Goal: Information Seeking & Learning: Learn about a topic

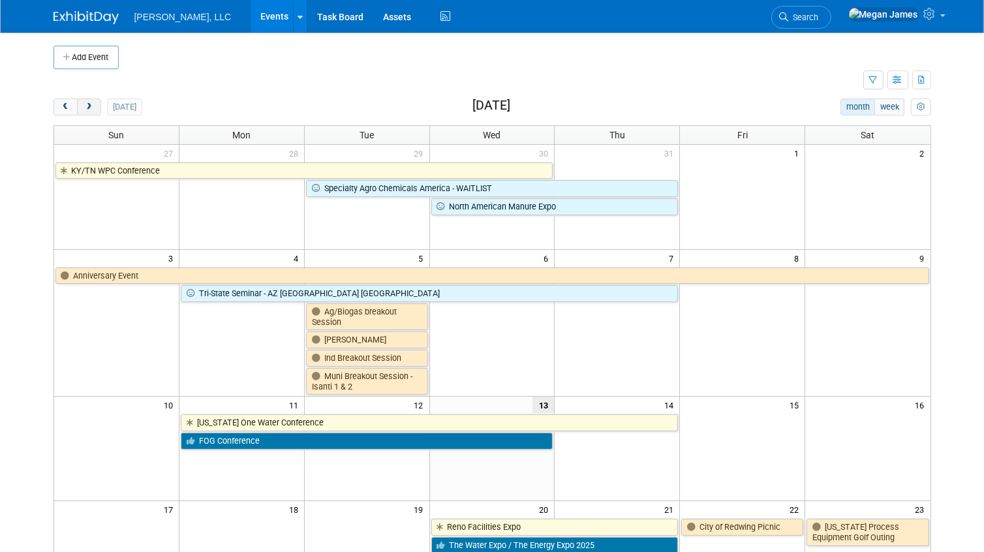
click at [90, 108] on span "next" at bounding box center [89, 107] width 10 height 8
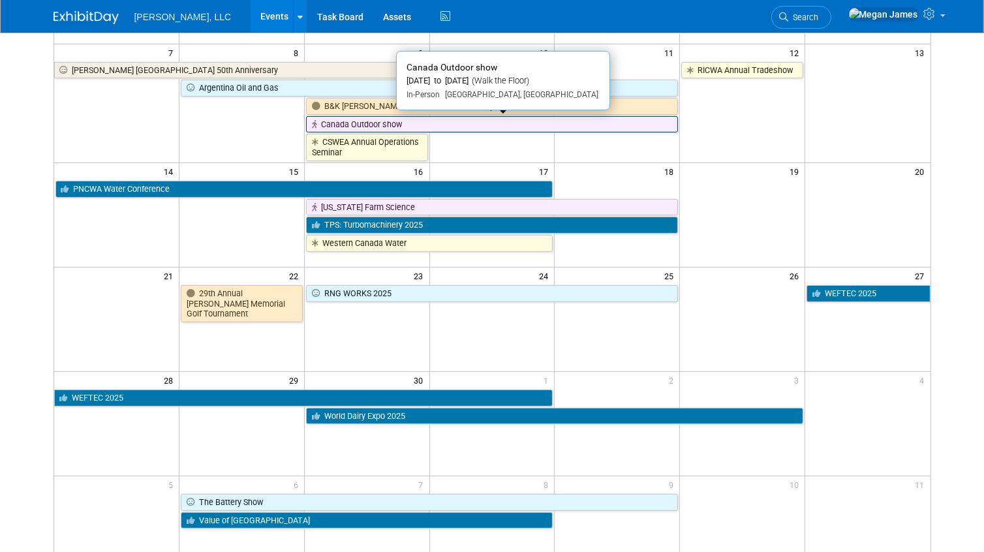
scroll to position [237, 0]
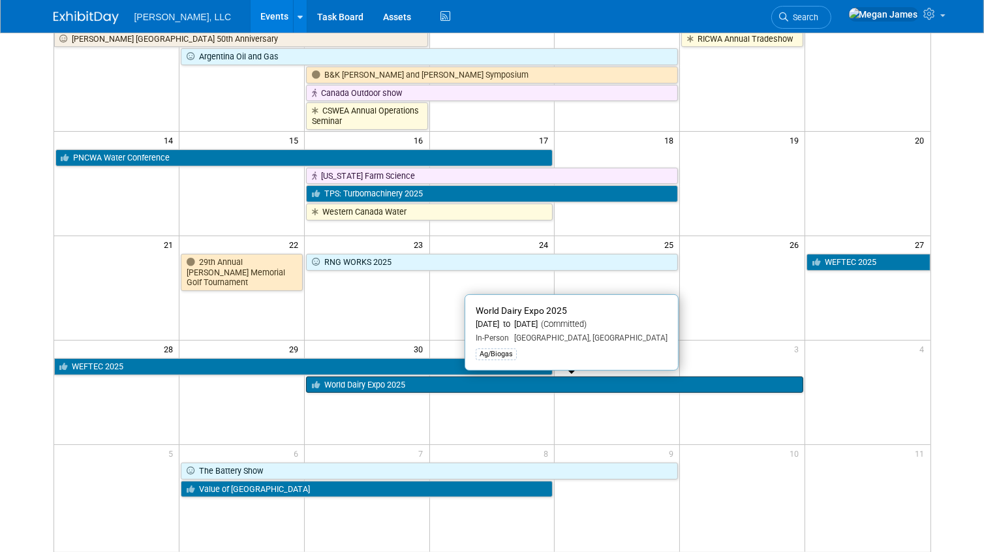
click at [352, 385] on link "World Dairy Expo 2025" at bounding box center [554, 384] width 497 height 17
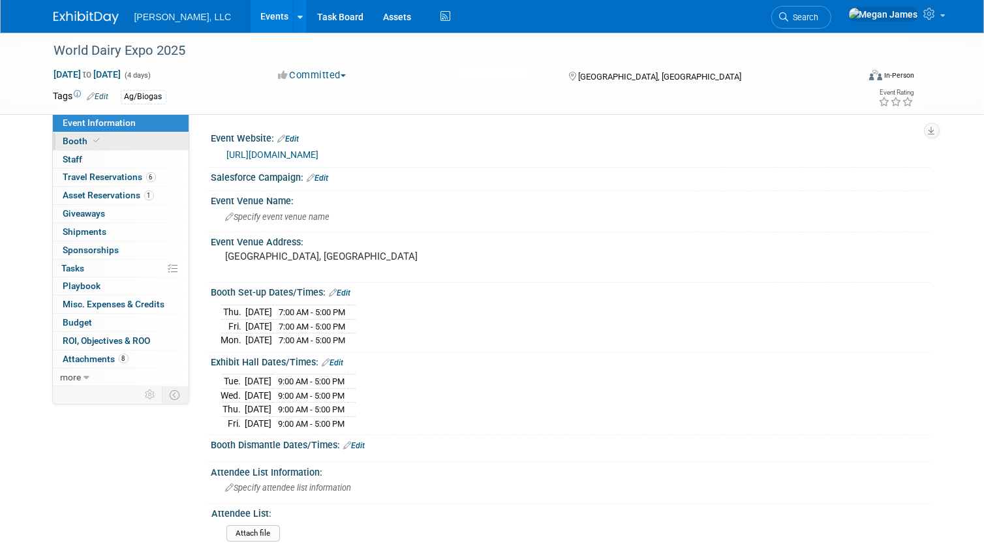
click at [111, 142] on link "Booth" at bounding box center [121, 141] width 136 height 18
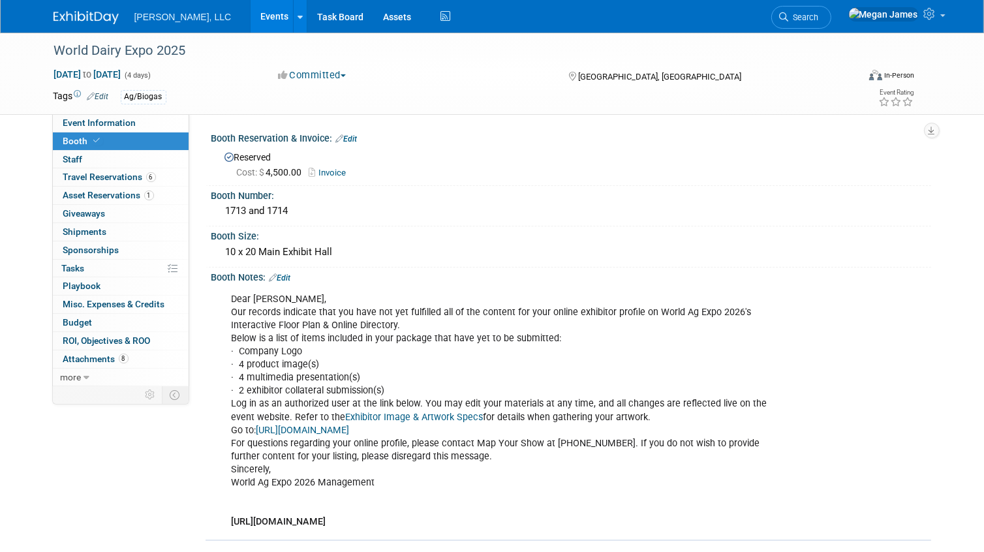
scroll to position [296, 0]
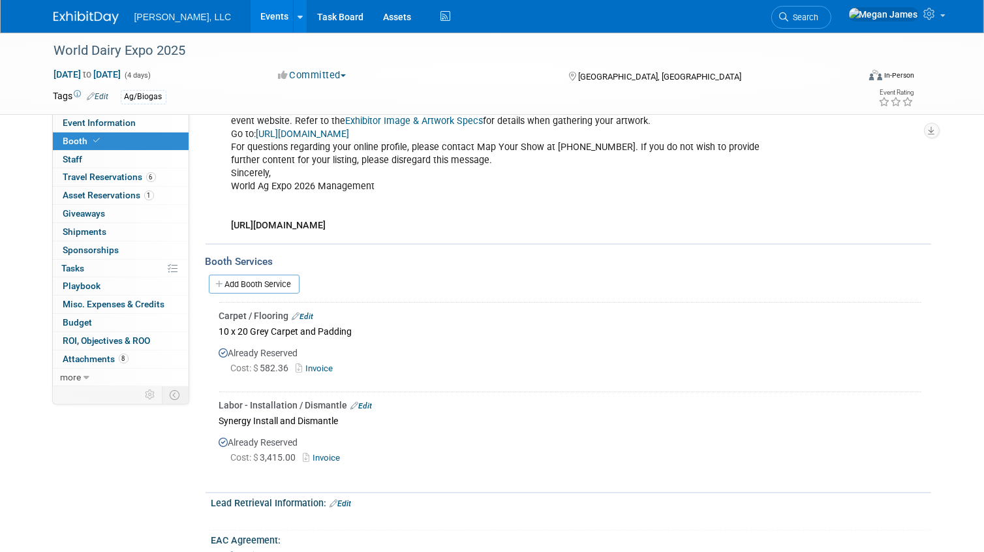
click at [315, 363] on link "Invoice" at bounding box center [317, 368] width 42 height 10
click at [251, 16] on link "Events" at bounding box center [275, 16] width 48 height 33
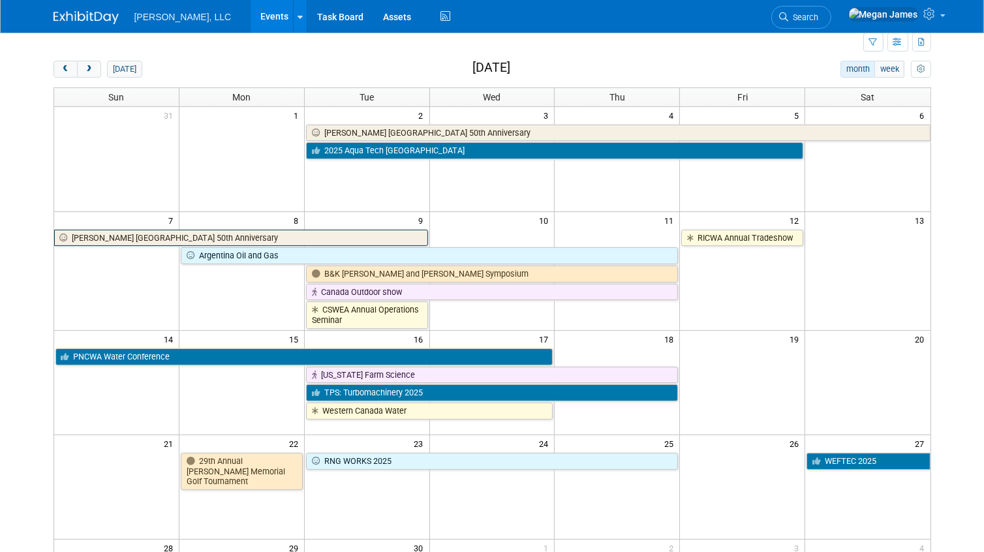
scroll to position [59, 0]
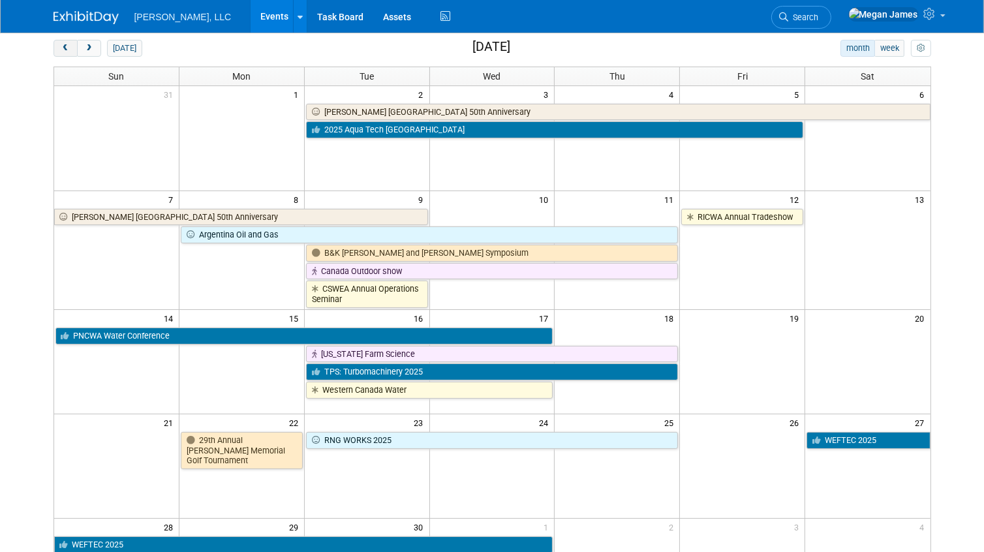
click at [66, 44] on span "prev" at bounding box center [66, 48] width 10 height 8
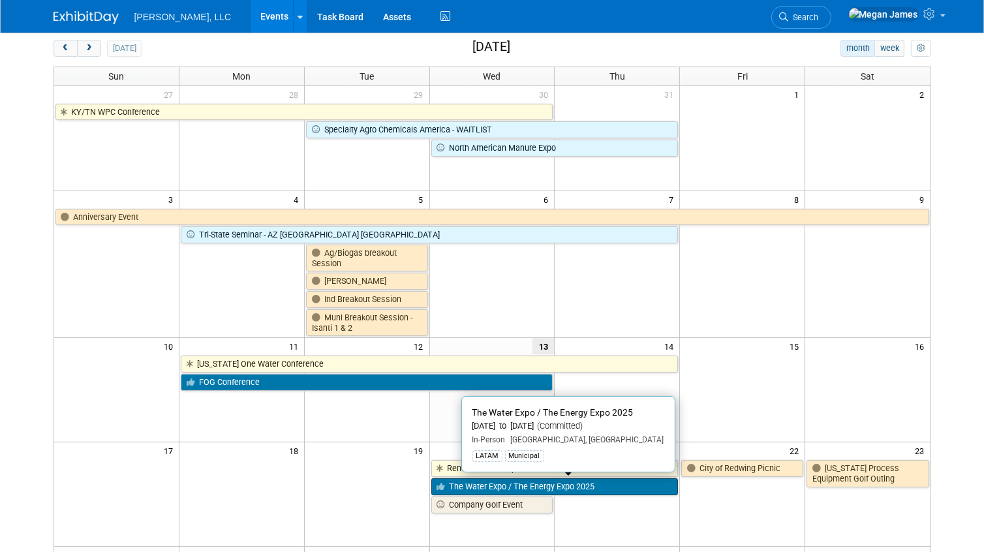
click at [612, 483] on link "The Water Expo / The Energy Expo 2025" at bounding box center [554, 486] width 247 height 17
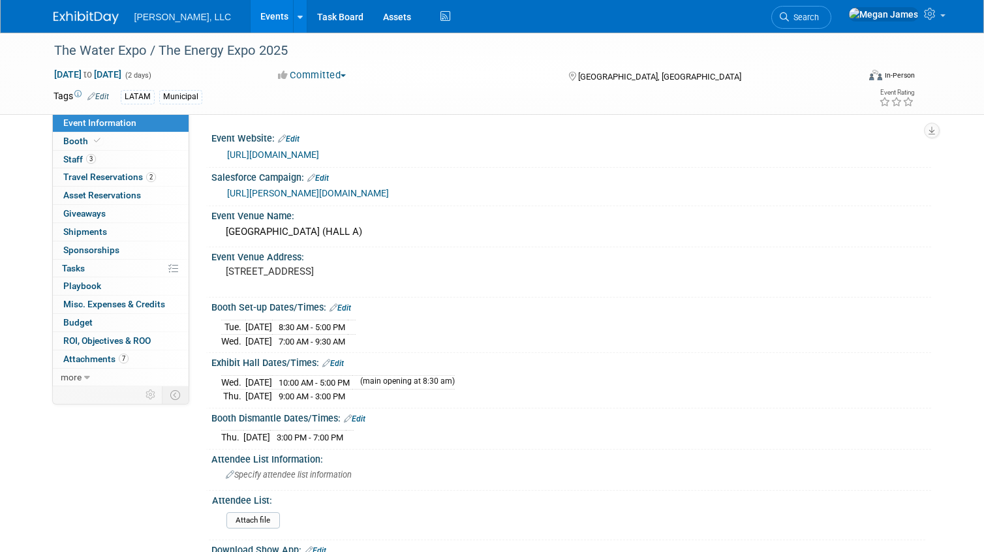
select select "Municipal"
click at [105, 143] on link "Booth" at bounding box center [121, 141] width 136 height 18
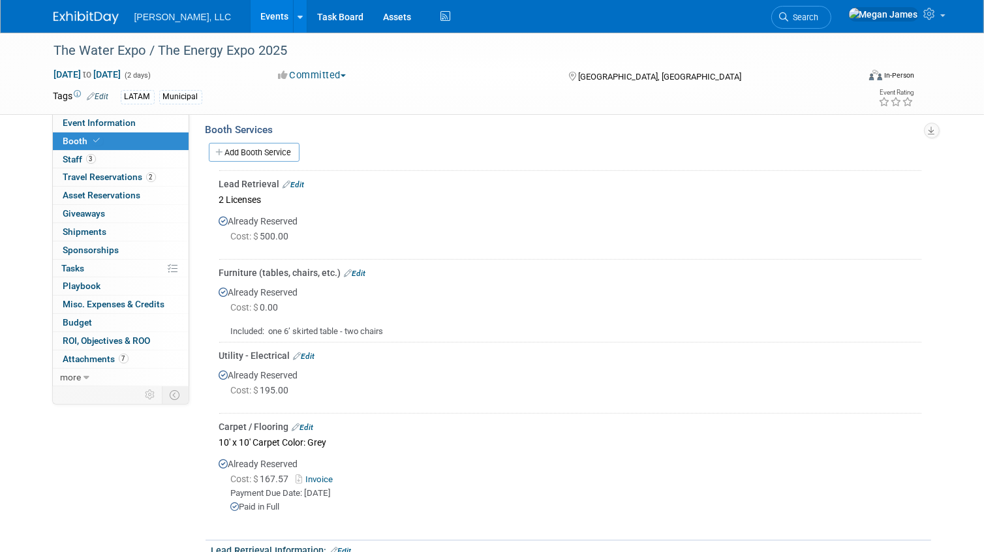
scroll to position [534, 0]
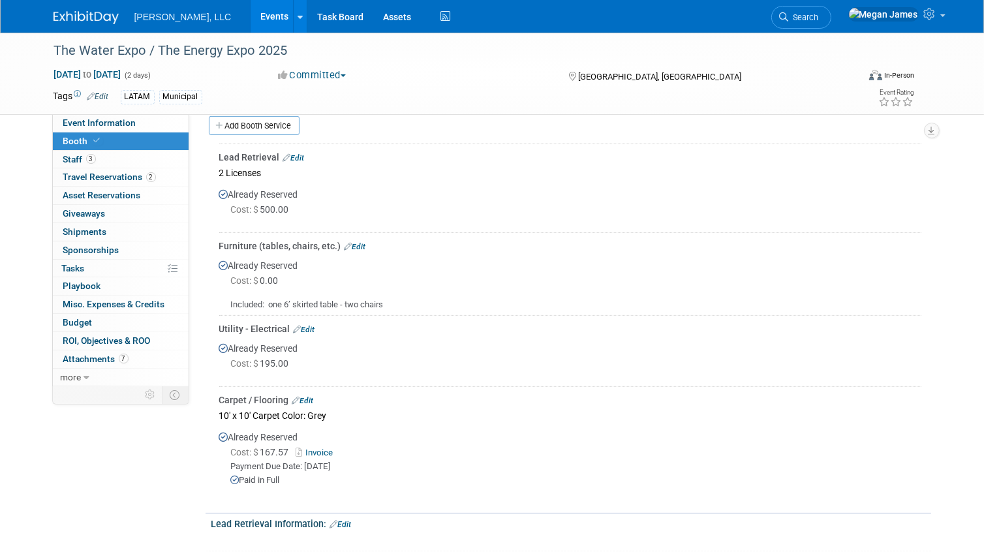
drag, startPoint x: 222, startPoint y: 350, endPoint x: 335, endPoint y: 388, distance: 119.0
click at [335, 387] on td "Utility - Electrical Edit Already Reserved Cost: $ 195.00" at bounding box center [570, 351] width 702 height 71
drag, startPoint x: 335, startPoint y: 388, endPoint x: 354, endPoint y: 379, distance: 20.4
click at [354, 379] on div "Already Reserved Cost: $ 195.00" at bounding box center [570, 358] width 702 height 46
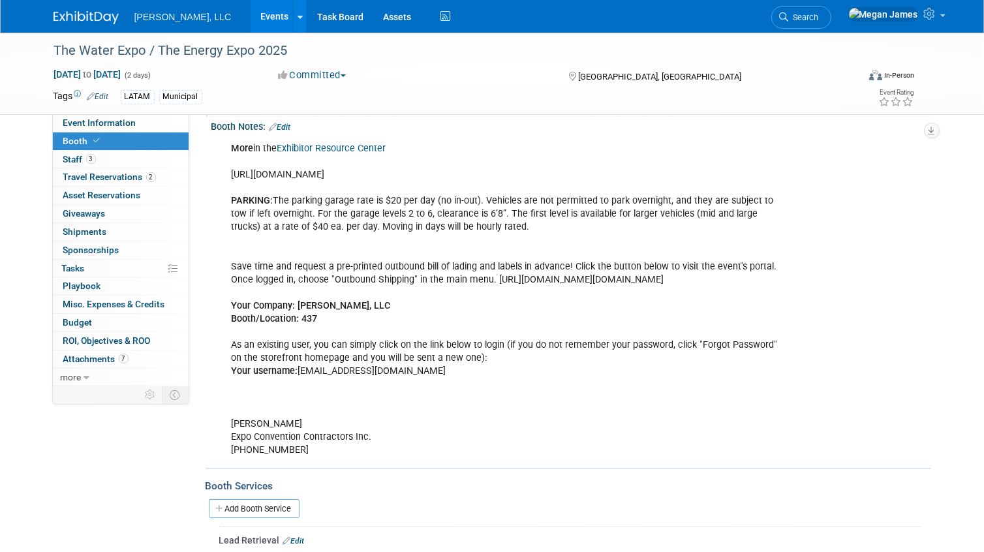
scroll to position [0, 0]
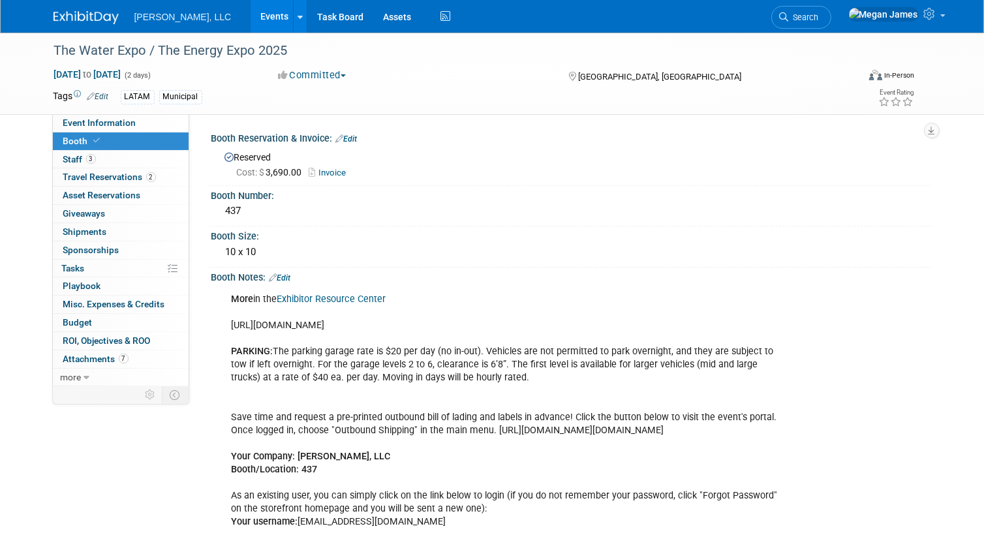
click at [324, 172] on link "Invoice" at bounding box center [331, 173] width 44 height 10
click at [251, 7] on link "Events" at bounding box center [275, 16] width 48 height 33
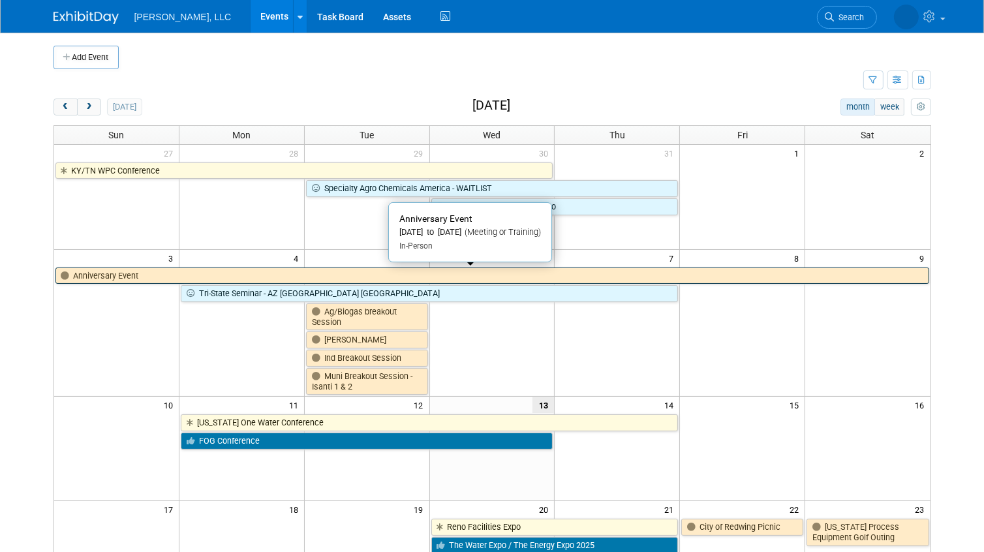
click at [124, 270] on link "Anniversary Event" at bounding box center [492, 275] width 874 height 17
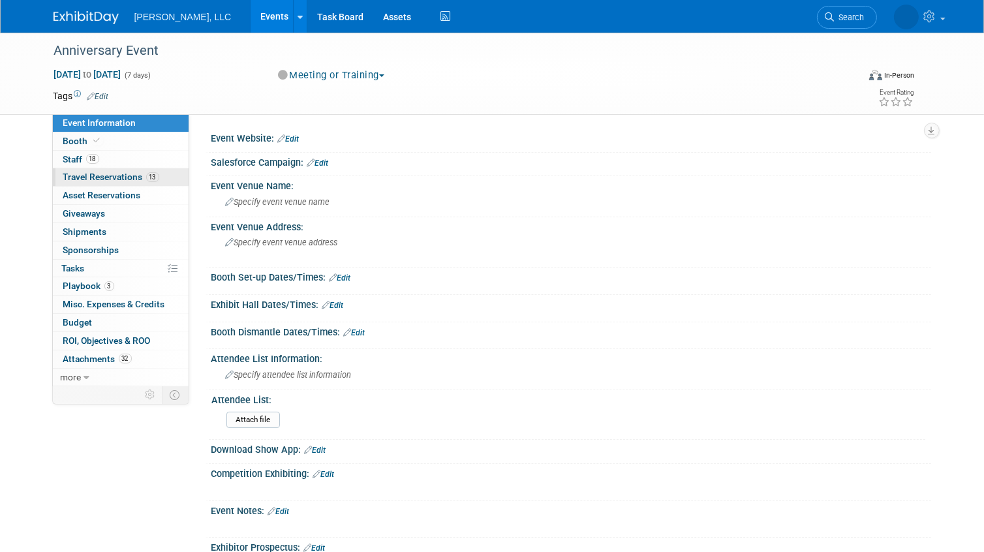
click at [151, 177] on span "13" at bounding box center [152, 177] width 13 height 10
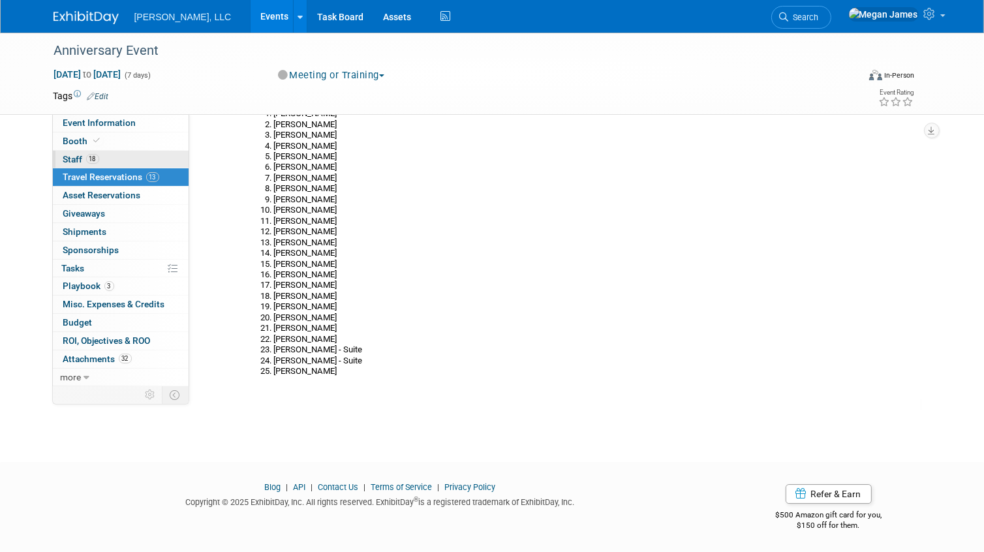
scroll to position [4371, 0]
click at [251, 9] on link "Events" at bounding box center [275, 16] width 48 height 33
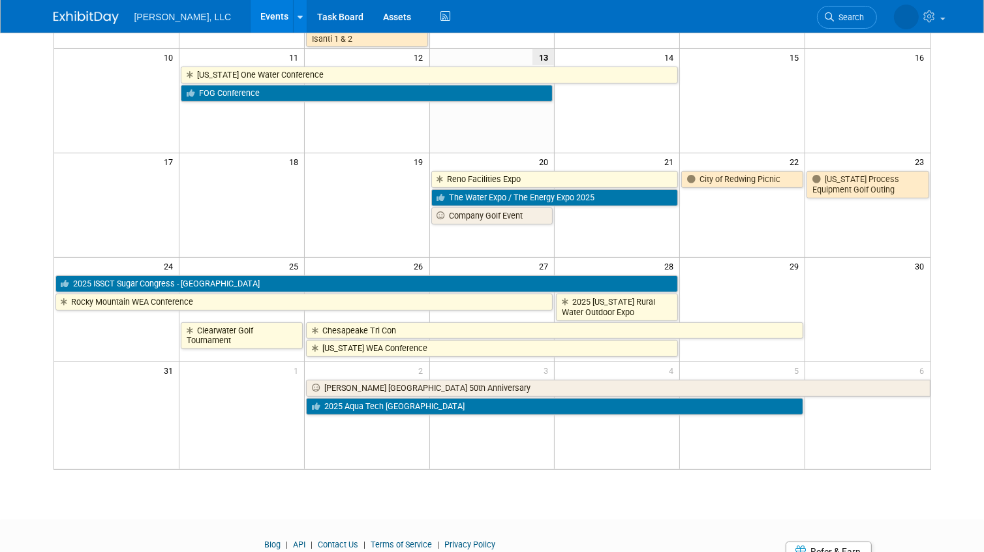
scroll to position [405, 0]
